Goal: Navigation & Orientation: Find specific page/section

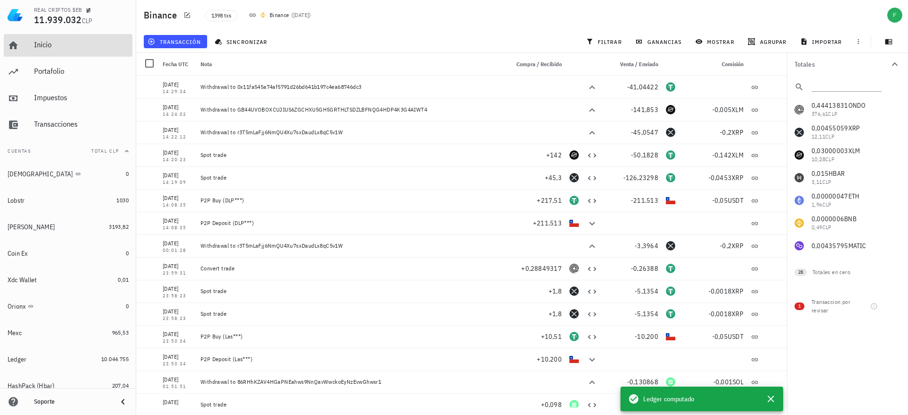
click at [40, 41] on div "Inicio" at bounding box center [81, 44] width 95 height 9
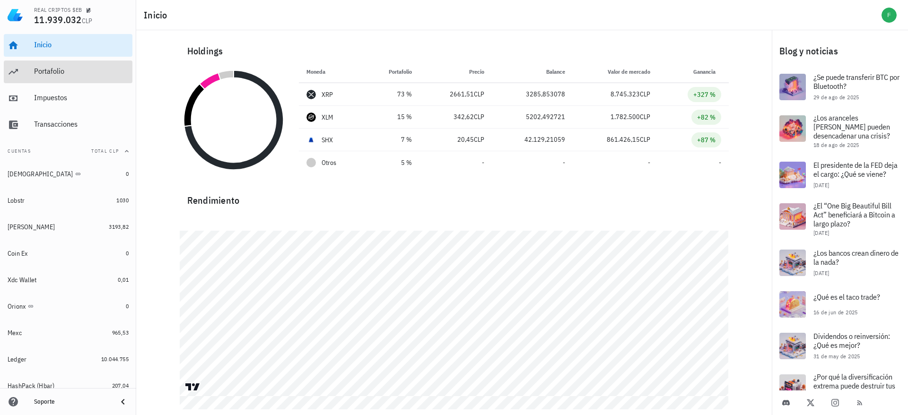
click at [49, 78] on div "Portafolio" at bounding box center [81, 71] width 95 height 21
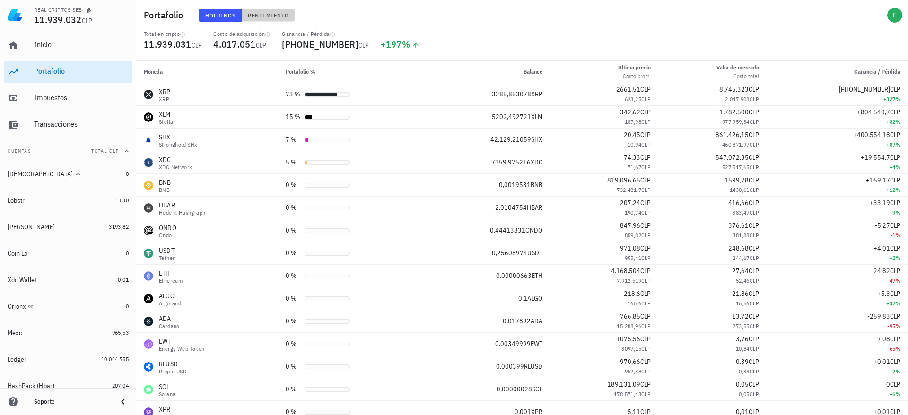
click at [270, 16] on span "Rendimiento" at bounding box center [268, 15] width 42 height 7
